Goal: Navigation & Orientation: Find specific page/section

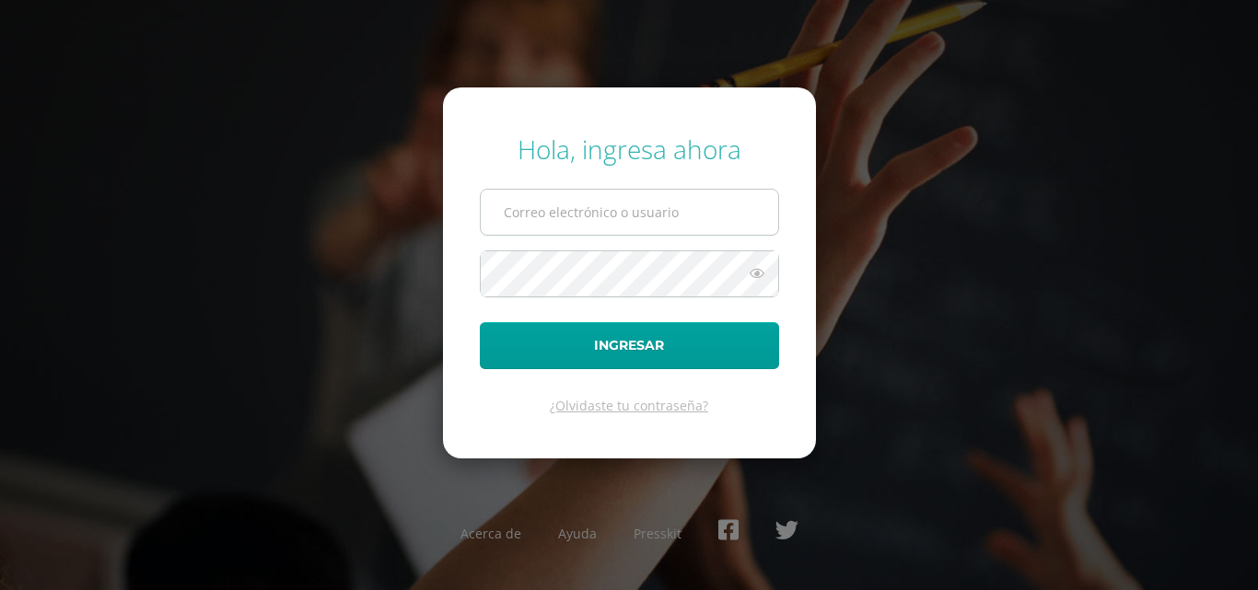
click at [584, 213] on input "text" at bounding box center [629, 212] width 297 height 45
type input "A"
type input "n"
type input "[EMAIL_ADDRESS][DOMAIN_NAME]"
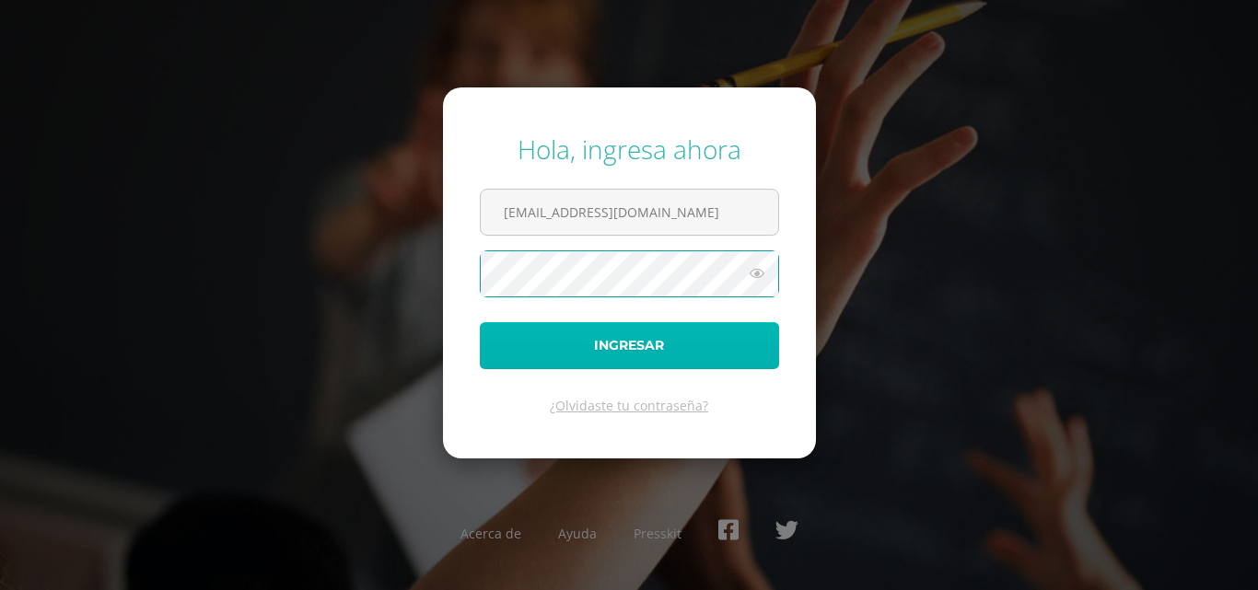
click at [582, 341] on button "Ingresar" at bounding box center [629, 345] width 299 height 47
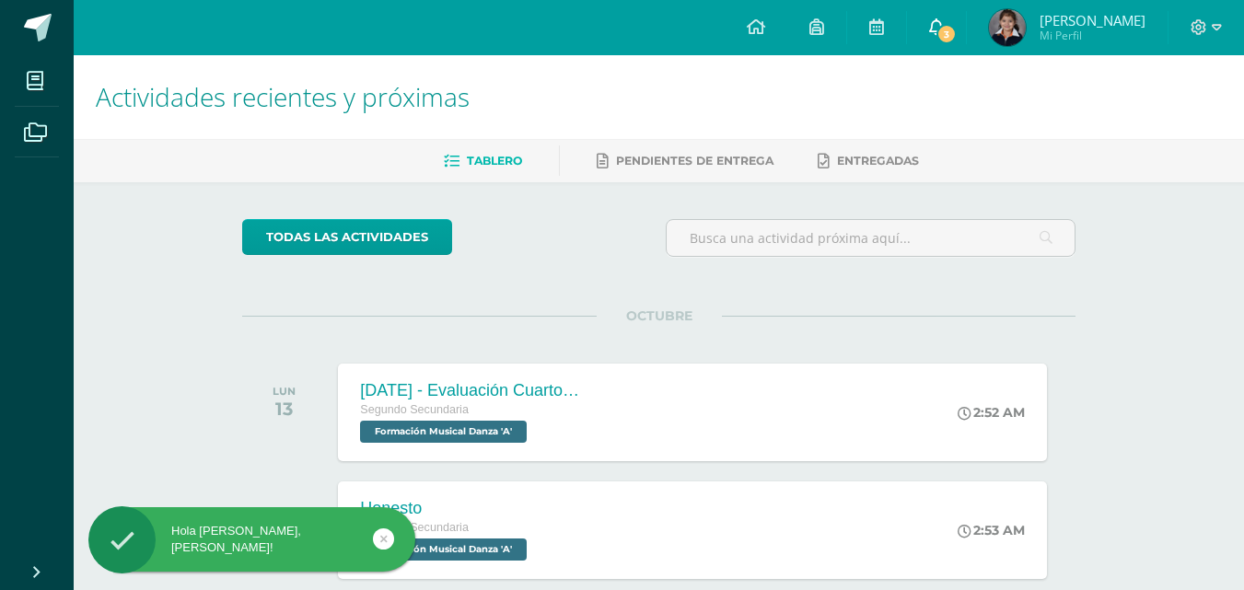
click at [944, 20] on icon at bounding box center [936, 26] width 15 height 17
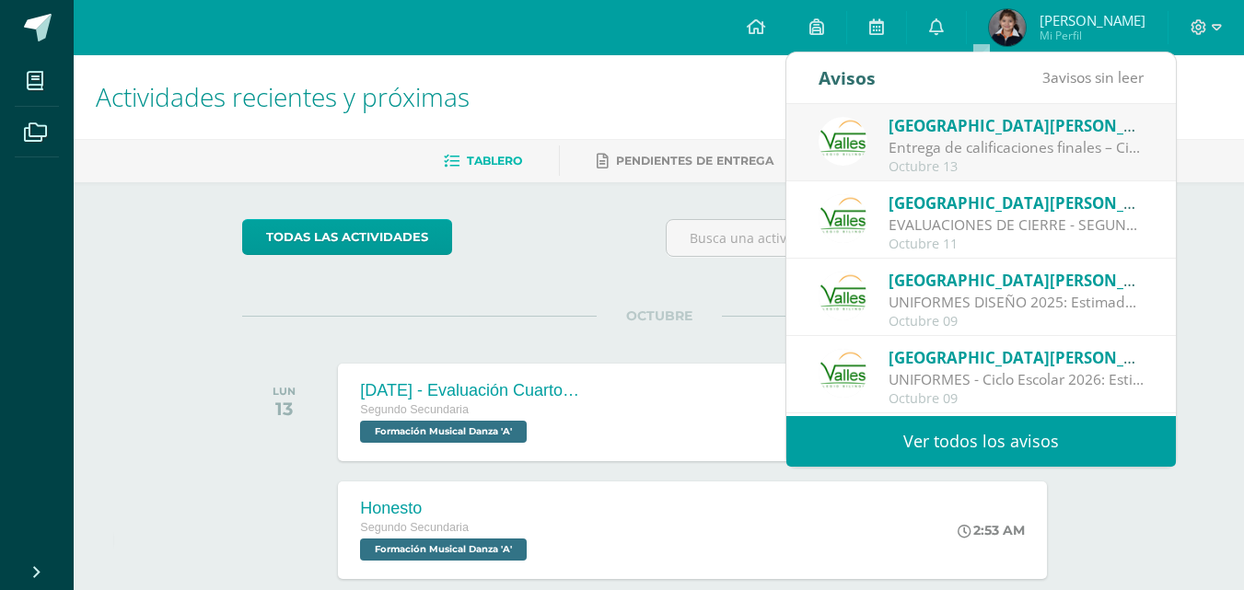
click at [986, 233] on div "EVALUACIONES DE CIERRE - SEGUNDO BÁSICO A: 📢 EVALUACIONES DE CIERRE Queridos al…" at bounding box center [1017, 225] width 256 height 21
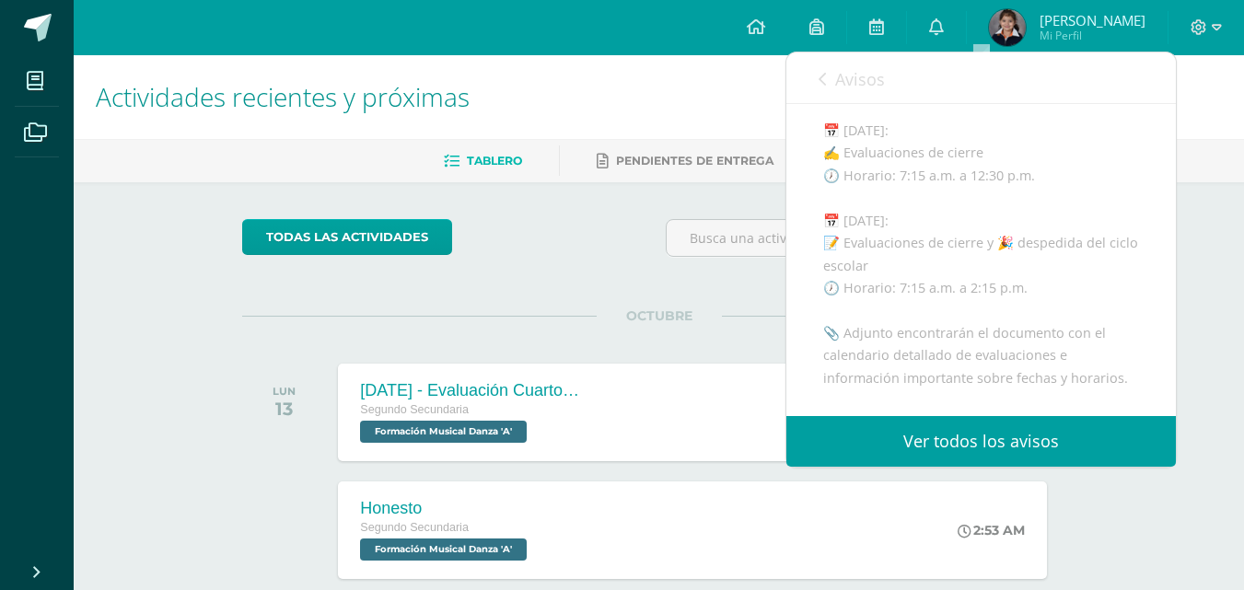
scroll to position [356, 0]
click at [826, 90] on link "Avisos" at bounding box center [852, 78] width 66 height 52
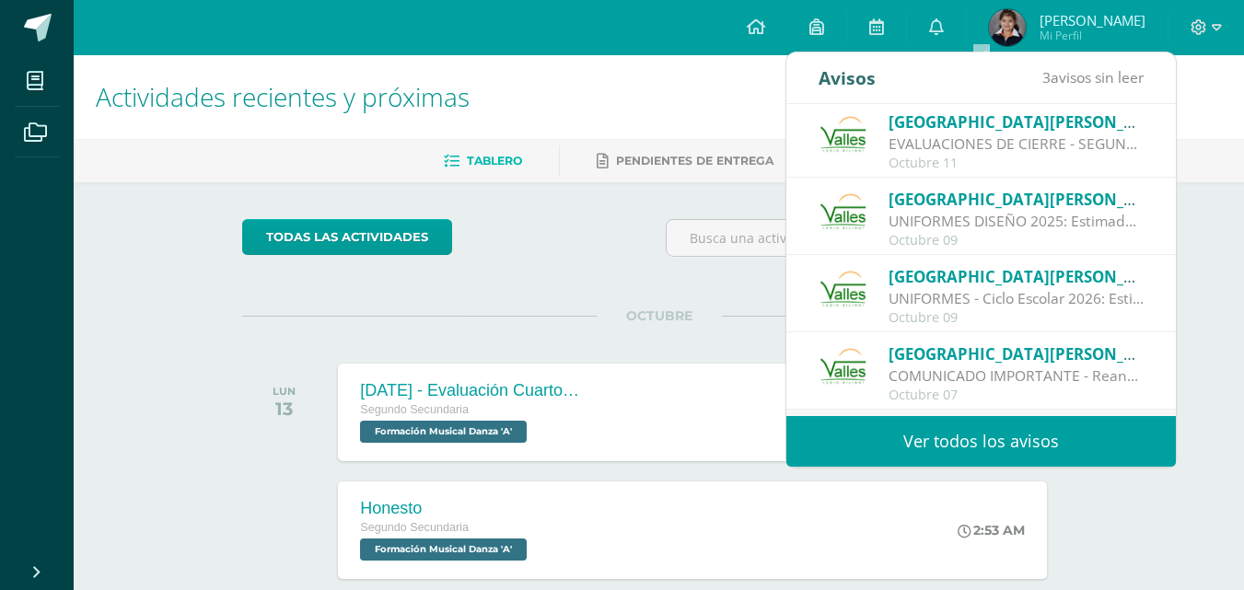
scroll to position [109, 0]
